Goal: Task Accomplishment & Management: Complete application form

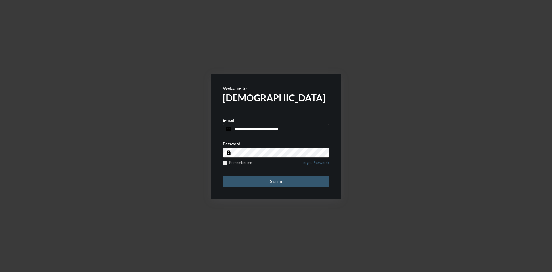
click at [283, 180] on button "Sign in" at bounding box center [276, 182] width 106 height 12
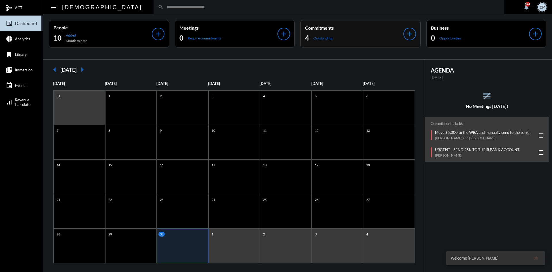
click at [363, 37] on div "4 Outstanding" at bounding box center [354, 37] width 98 height 9
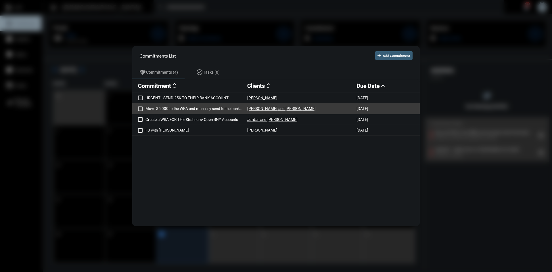
click at [155, 108] on p "Move $5,000 to the WBA and manually send to the bank account" at bounding box center [197, 108] width 102 height 5
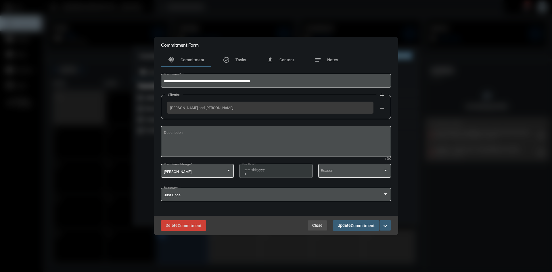
click at [319, 227] on span "Close" at bounding box center [318, 225] width 10 height 5
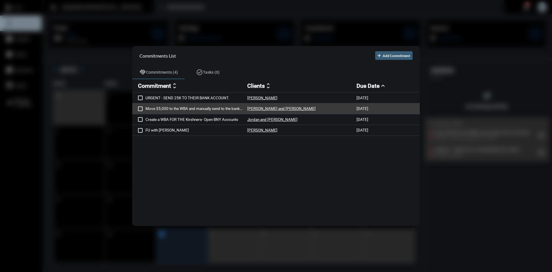
click at [140, 108] on span at bounding box center [140, 108] width 5 height 5
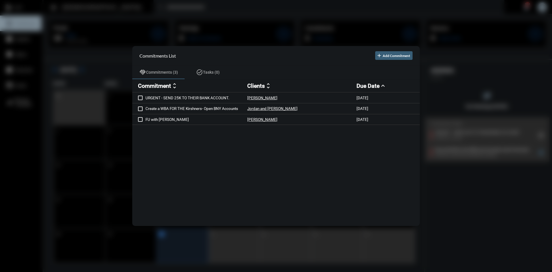
click at [251, 21] on div at bounding box center [276, 136] width 552 height 272
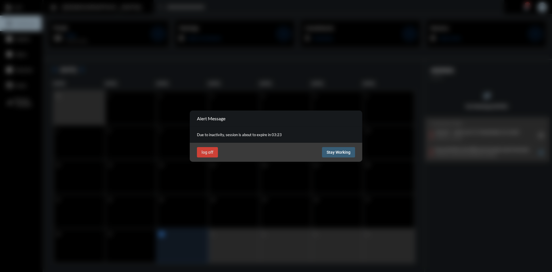
click at [343, 155] on button "Stay Working" at bounding box center [338, 152] width 33 height 10
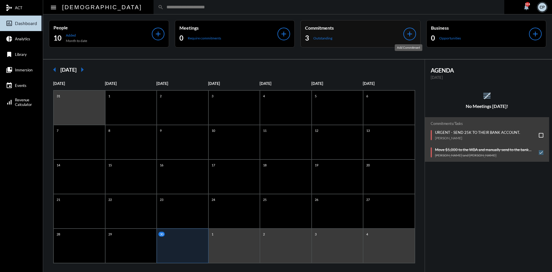
click at [409, 33] on mat-icon "add" at bounding box center [410, 34] width 8 height 8
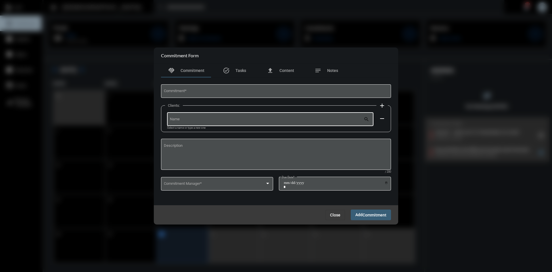
click at [244, 119] on input "Name" at bounding box center [267, 120] width 194 height 4
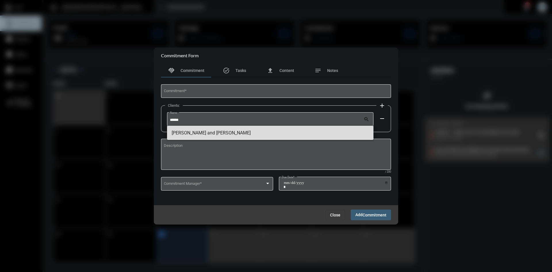
click at [239, 132] on span "[PERSON_NAME] and [PERSON_NAME]" at bounding box center [270, 133] width 197 height 14
type input "**********"
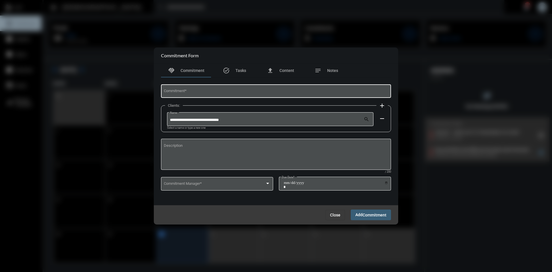
click at [215, 94] on div "Commitment *" at bounding box center [276, 90] width 225 height 15
click at [215, 92] on input "Commitment *" at bounding box center [276, 92] width 225 height 4
type input "**********"
click at [269, 186] on div at bounding box center [267, 183] width 5 height 5
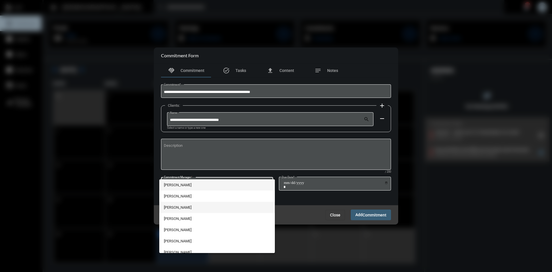
click at [180, 207] on span "[PERSON_NAME]" at bounding box center [217, 207] width 107 height 11
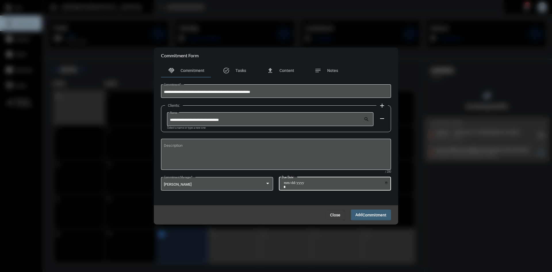
click at [386, 183] on input "Due Date *" at bounding box center [336, 185] width 105 height 8
type input "**********"
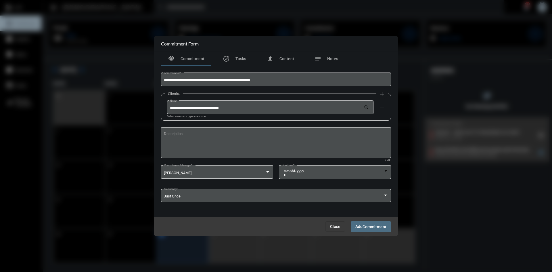
click at [362, 225] on span "Add Commitment" at bounding box center [371, 226] width 31 height 5
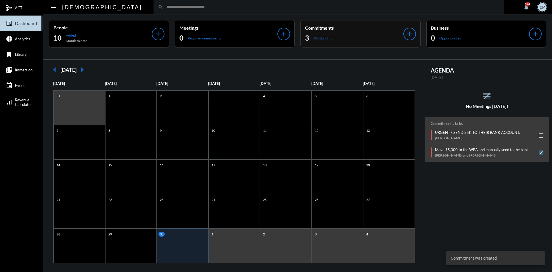
click at [351, 37] on div "3 Outstanding" at bounding box center [354, 37] width 98 height 9
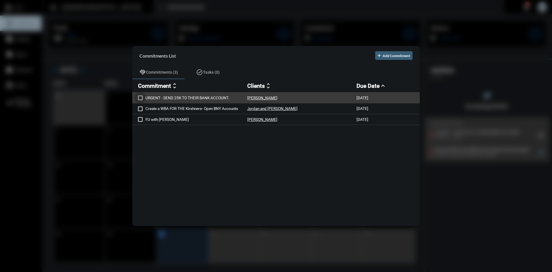
click at [139, 98] on span at bounding box center [140, 98] width 5 height 5
